Goal: Transaction & Acquisition: Download file/media

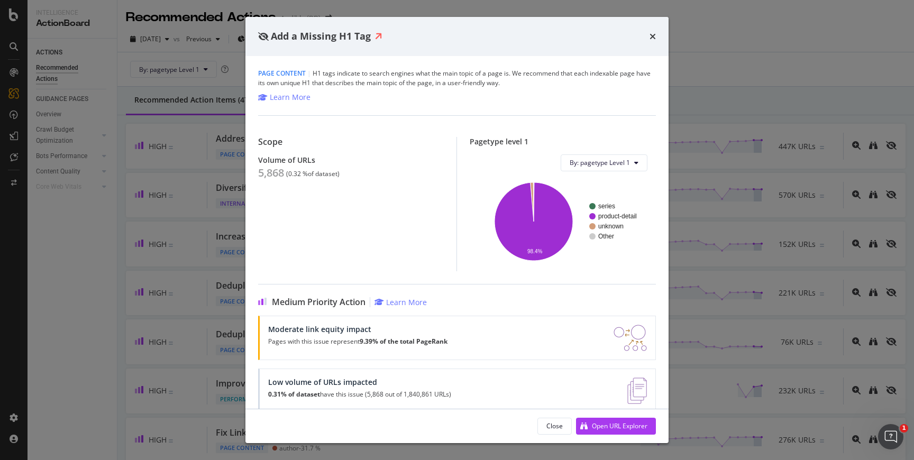
scroll to position [347, 0]
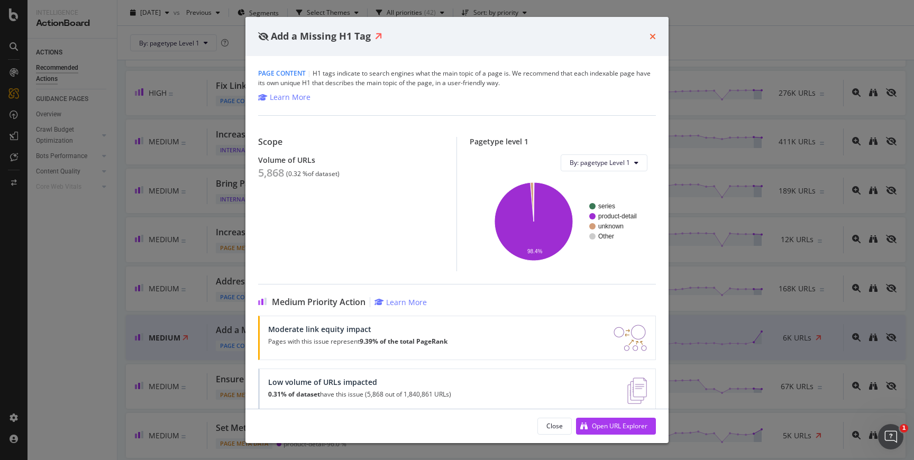
click at [652, 36] on icon "times" at bounding box center [653, 36] width 6 height 8
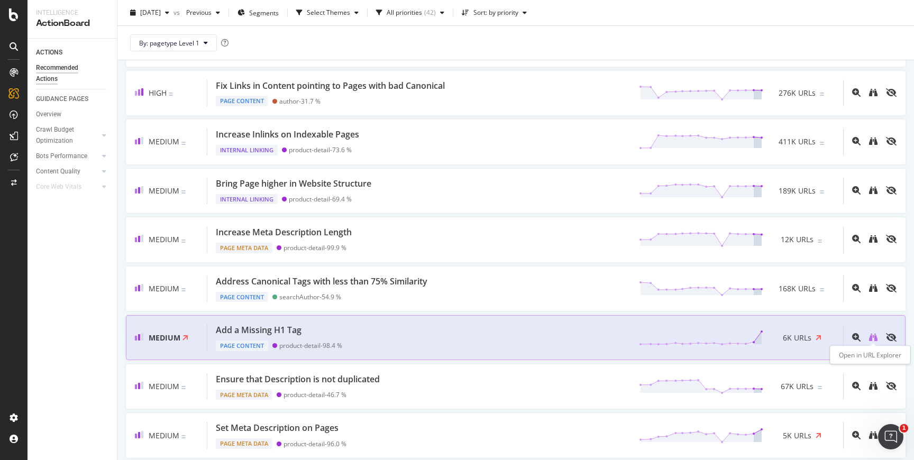
click at [871, 336] on icon "binoculars" at bounding box center [873, 337] width 8 height 8
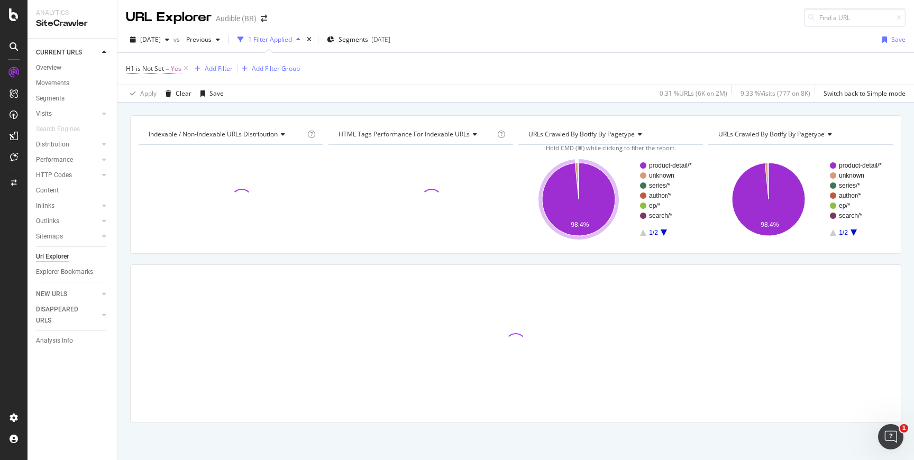
click at [597, 227] on icon "A chart." at bounding box center [578, 199] width 73 height 73
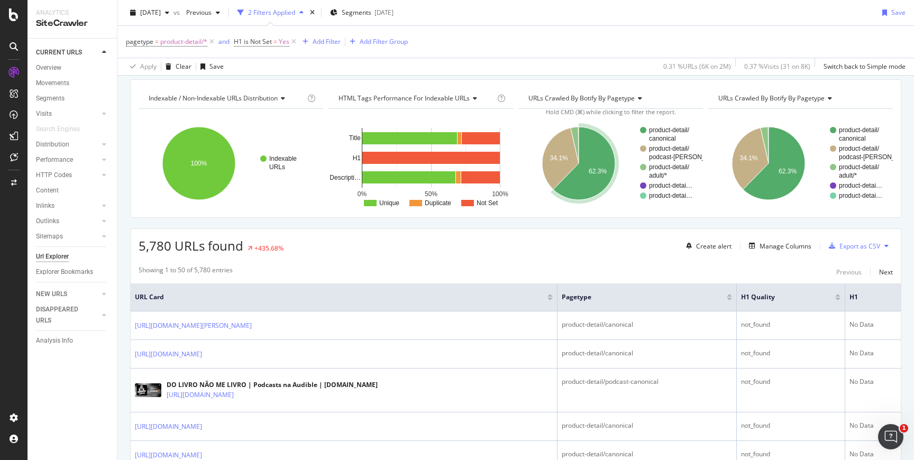
scroll to position [131, 0]
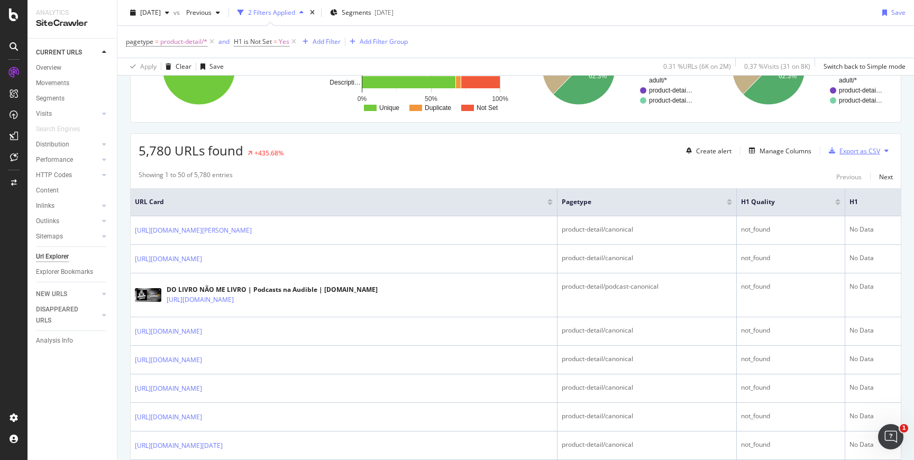
click at [860, 144] on div "Export as CSV" at bounding box center [853, 151] width 56 height 16
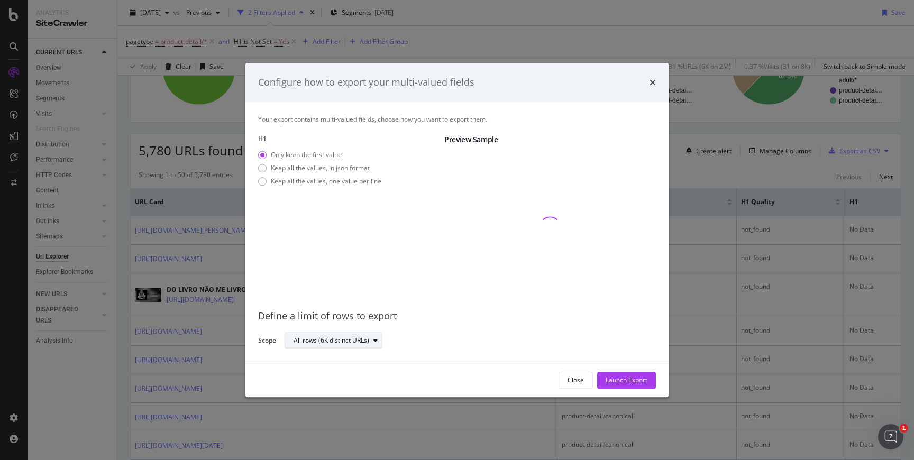
click at [358, 339] on div "All rows (6K distinct URLs)" at bounding box center [332, 340] width 76 height 6
click at [343, 371] on div "Define a limit" at bounding box center [339, 376] width 99 height 13
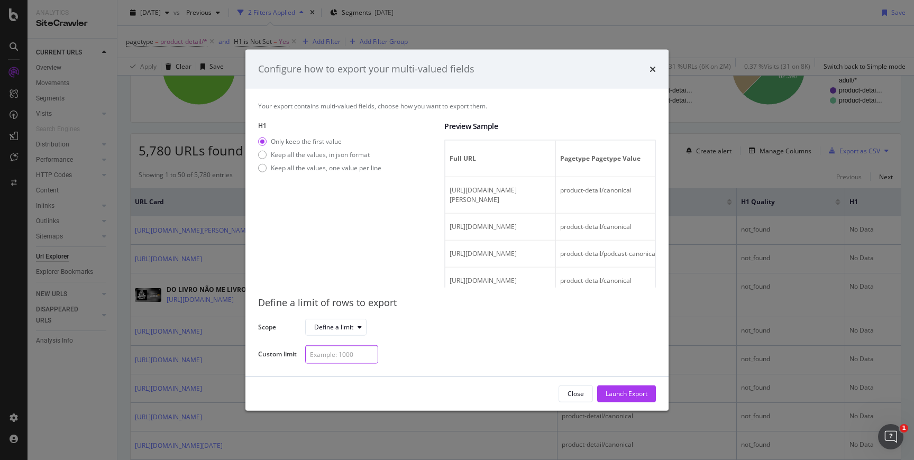
click at [348, 361] on input "modal" at bounding box center [341, 354] width 73 height 19
type input "1000"
click at [612, 388] on div "Launch Export" at bounding box center [627, 394] width 42 height 16
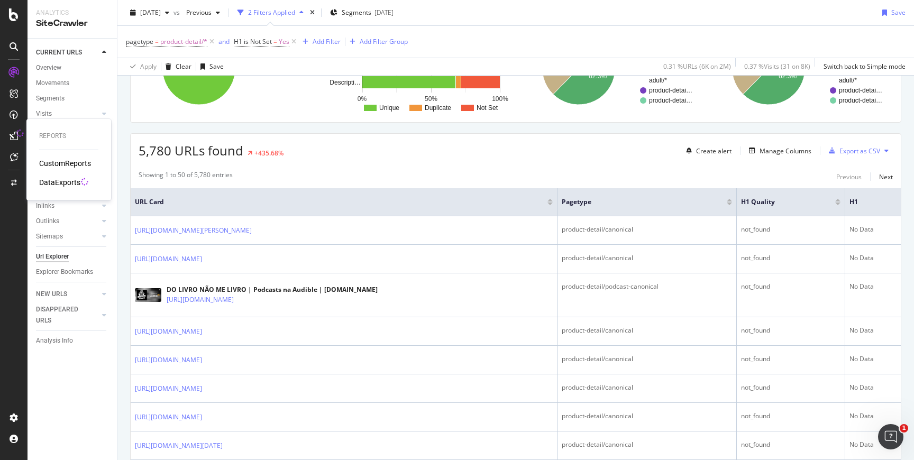
click at [53, 181] on div "DataExports" at bounding box center [59, 182] width 41 height 11
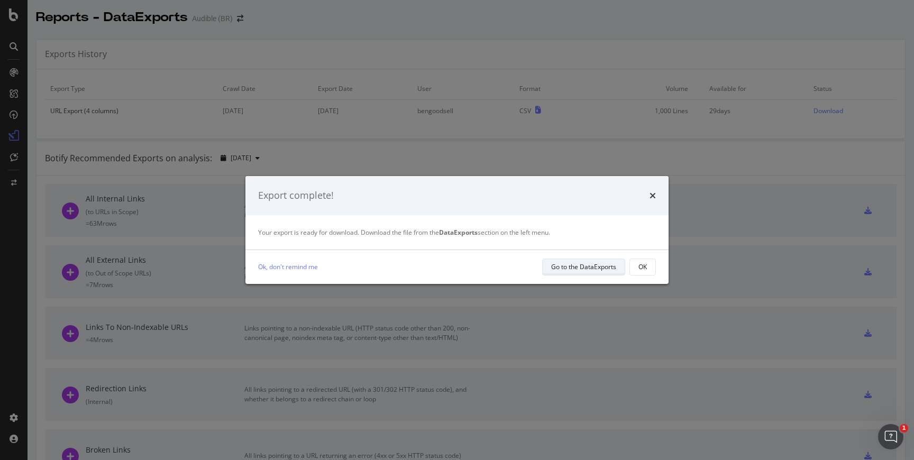
click at [570, 270] on div "Go to the DataExports" at bounding box center [583, 266] width 65 height 9
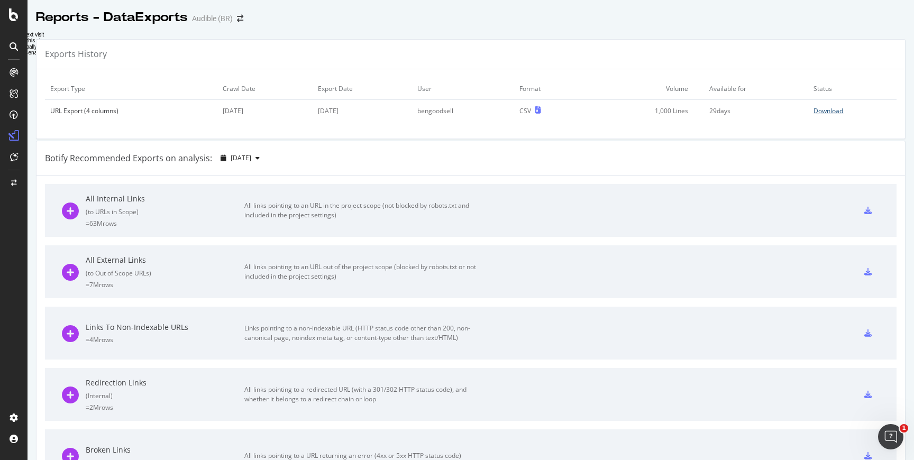
click at [817, 112] on div "Download" at bounding box center [829, 110] width 30 height 9
click at [843, 107] on div "Download" at bounding box center [829, 110] width 30 height 9
